Goal: Task Accomplishment & Management: Use online tool/utility

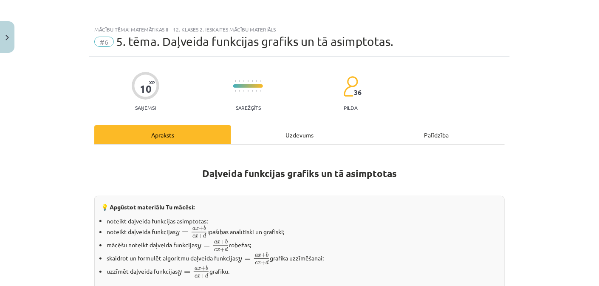
scroll to position [106, 0]
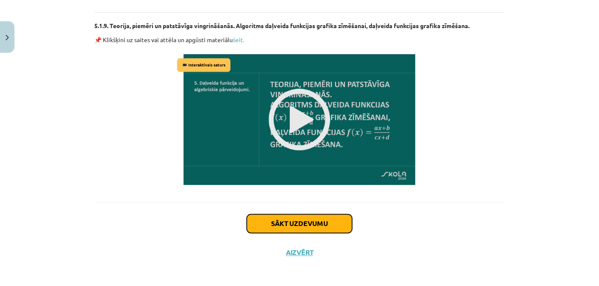
click at [300, 219] on button "Sākt uzdevumu" at bounding box center [299, 223] width 105 height 19
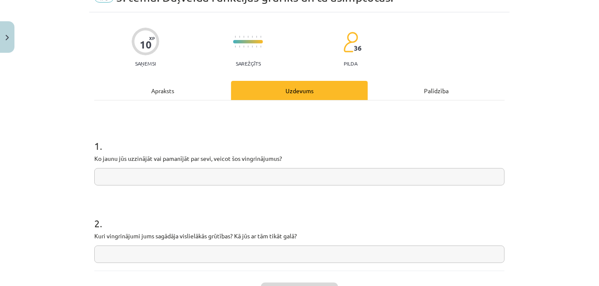
scroll to position [21, 0]
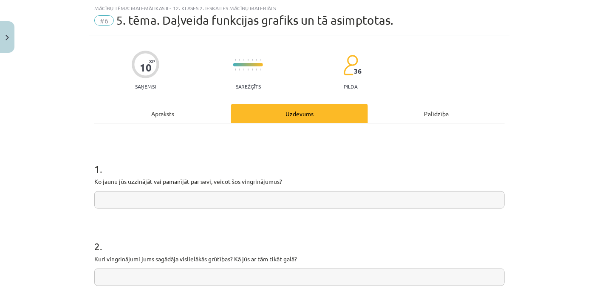
click at [282, 198] on input "text" at bounding box center [299, 199] width 410 height 17
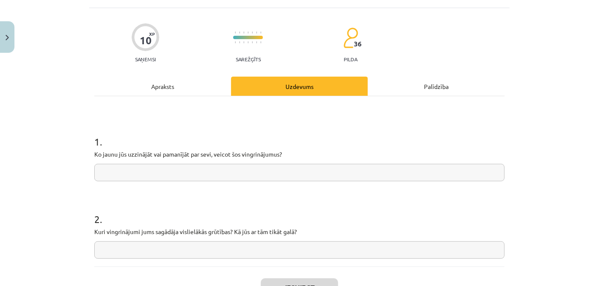
scroll to position [63, 0]
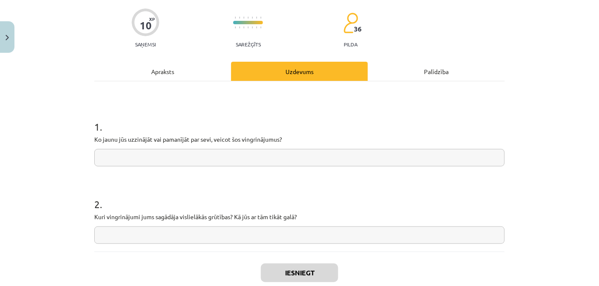
click at [342, 236] on input "text" at bounding box center [299, 234] width 410 height 17
type input "*******"
click at [328, 150] on input "text" at bounding box center [299, 157] width 410 height 17
type input "*"
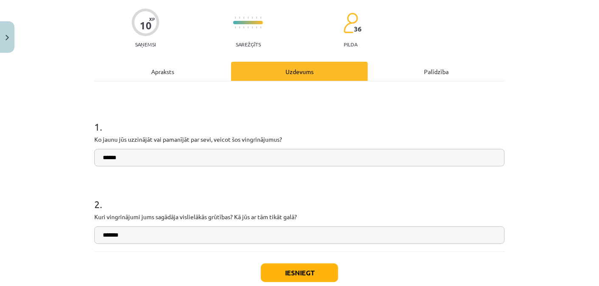
type input "******"
click at [288, 275] on button "Iesniegt" at bounding box center [299, 272] width 77 height 19
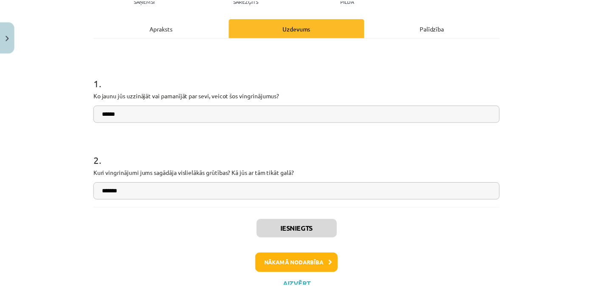
scroll to position [141, 0]
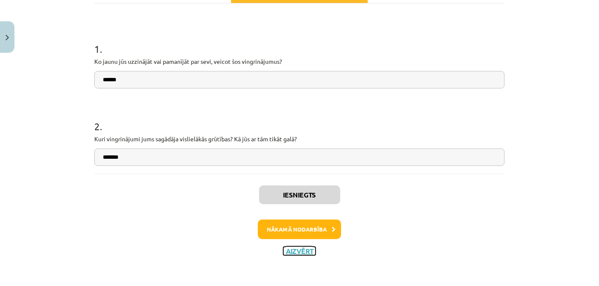
click at [297, 248] on button "Aizvērt" at bounding box center [299, 250] width 32 height 8
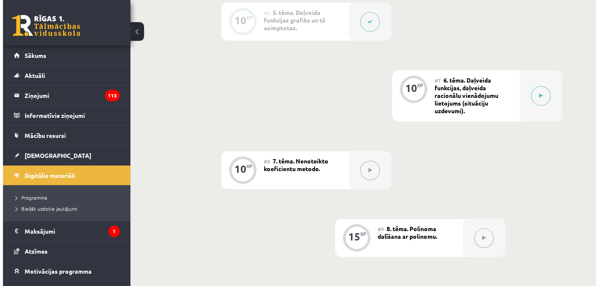
scroll to position [572, 0]
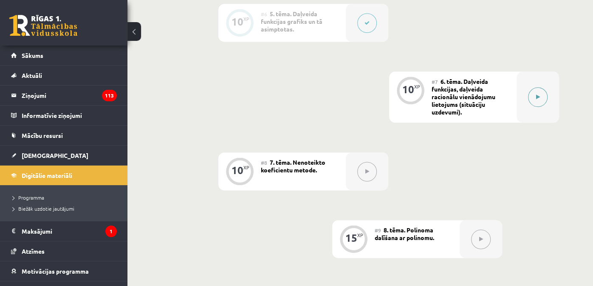
click at [529, 97] on button at bounding box center [538, 97] width 20 height 20
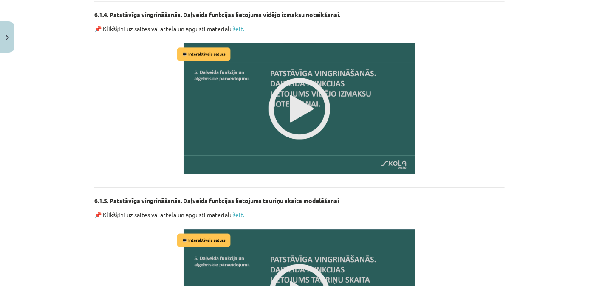
scroll to position [1237, 0]
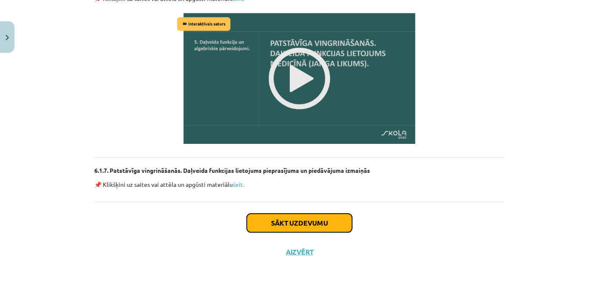
click at [277, 218] on button "Sākt uzdevumu" at bounding box center [299, 222] width 105 height 19
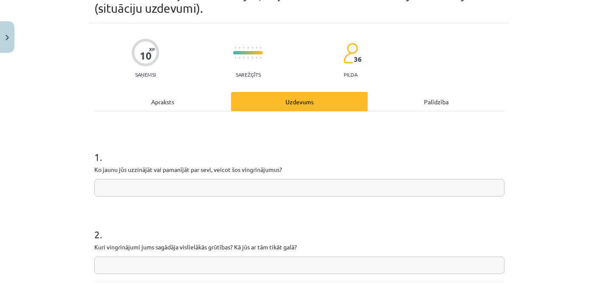
scroll to position [21, 0]
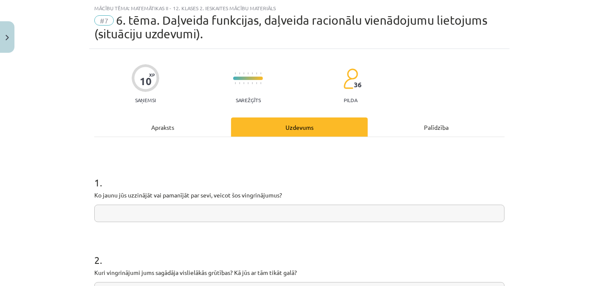
click at [277, 216] on input "text" at bounding box center [299, 212] width 410 height 17
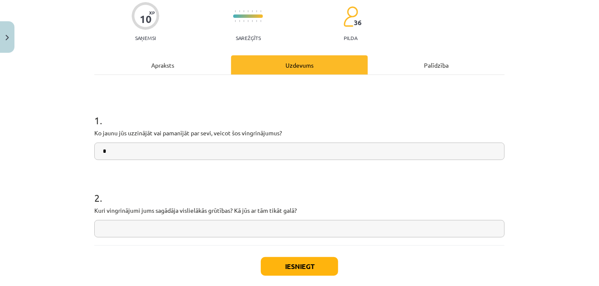
scroll to position [106, 0]
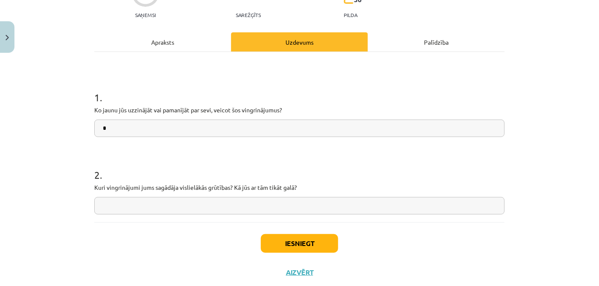
type input "*"
click at [154, 200] on input "text" at bounding box center [299, 205] width 410 height 17
type input "******"
click at [420, 131] on input "*" at bounding box center [299, 127] width 410 height 17
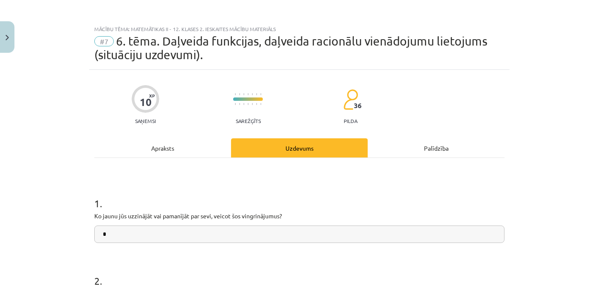
scroll to position [0, 0]
click at [444, 99] on div "10 XP Saņemsi Sarežģīts 36 pilda" at bounding box center [299, 102] width 410 height 44
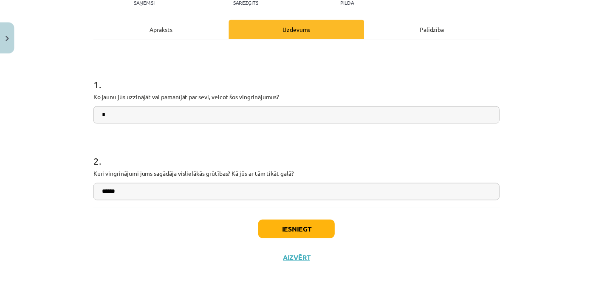
scroll to position [128, 0]
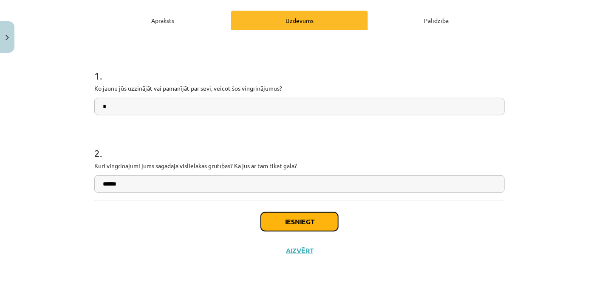
click at [279, 219] on button "Iesniegt" at bounding box center [299, 221] width 77 height 19
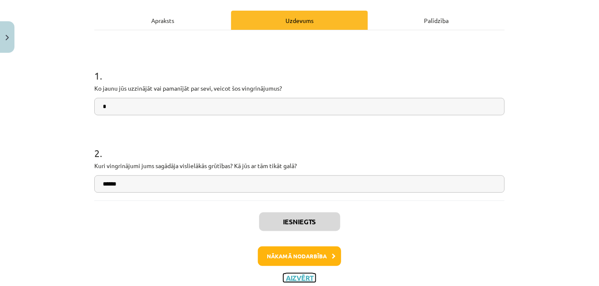
click at [292, 274] on button "Aizvērt" at bounding box center [299, 277] width 32 height 8
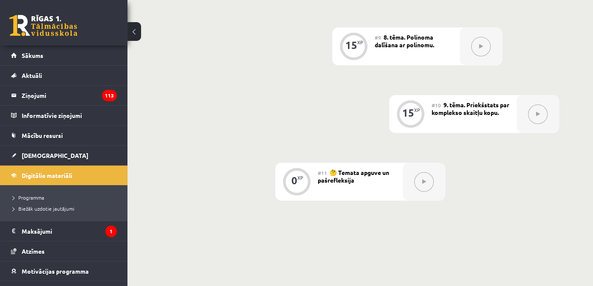
scroll to position [680, 0]
